Goal: Navigation & Orientation: Find specific page/section

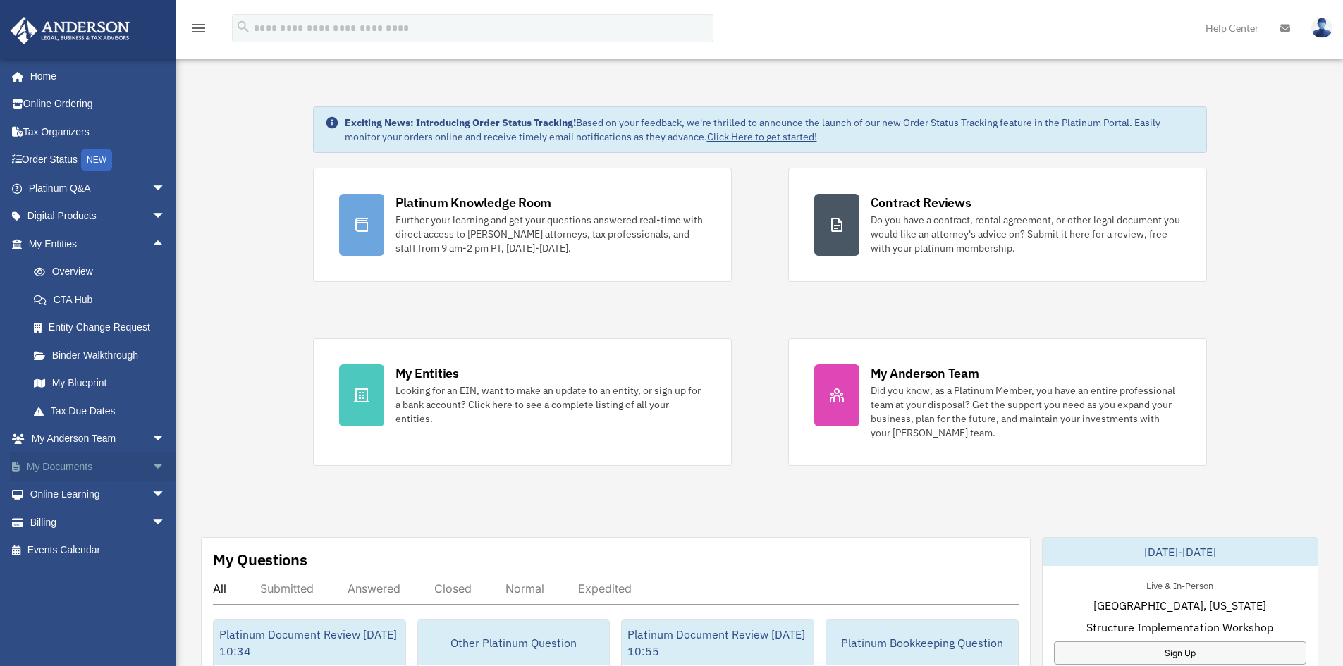
click at [152, 464] on span "arrow_drop_down" at bounding box center [166, 466] width 28 height 29
click at [61, 493] on link "Box" at bounding box center [103, 495] width 167 height 28
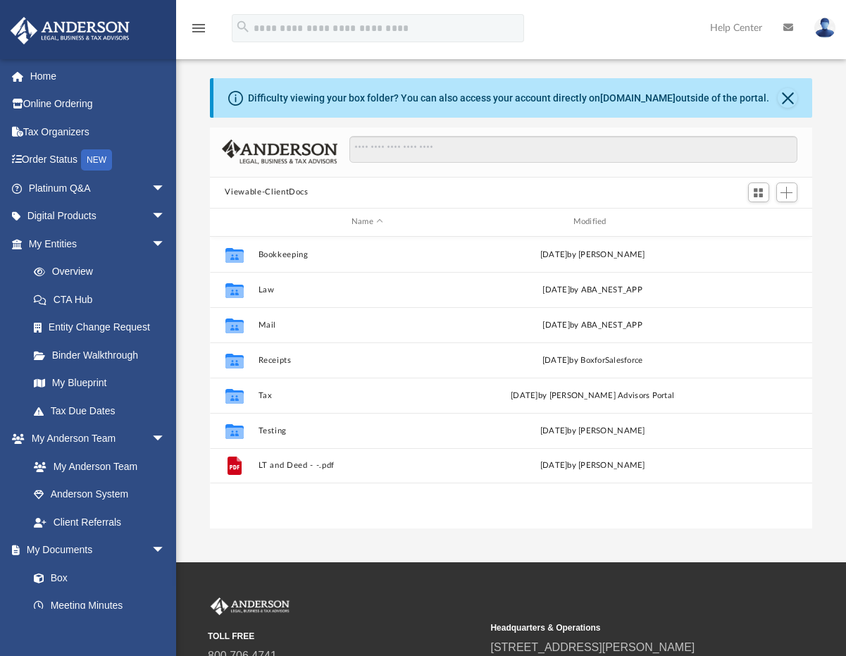
scroll to position [310, 593]
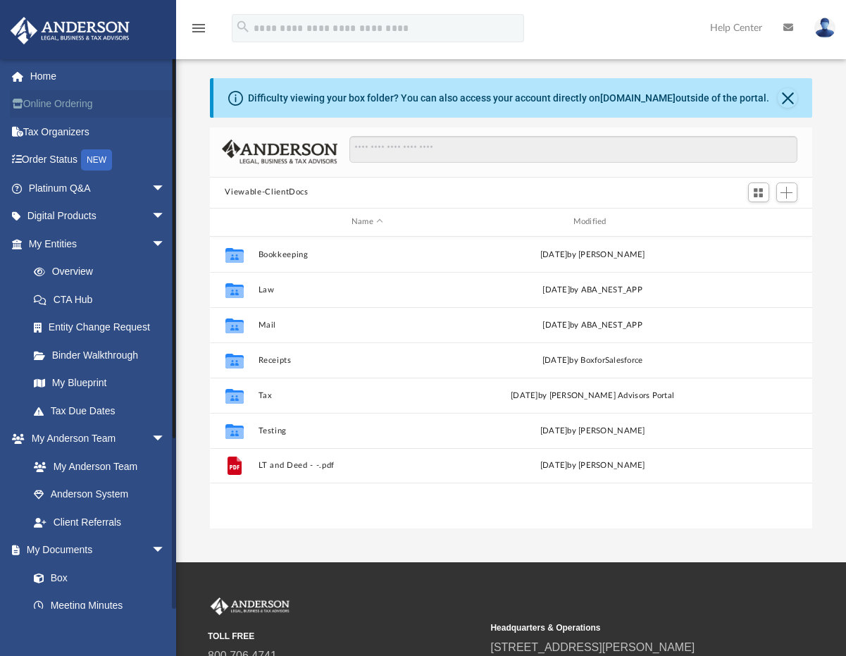
drag, startPoint x: 33, startPoint y: 78, endPoint x: 27, endPoint y: 106, distance: 29.6
click at [34, 78] on link "Home" at bounding box center [98, 76] width 177 height 28
